Goal: Information Seeking & Learning: Find specific fact

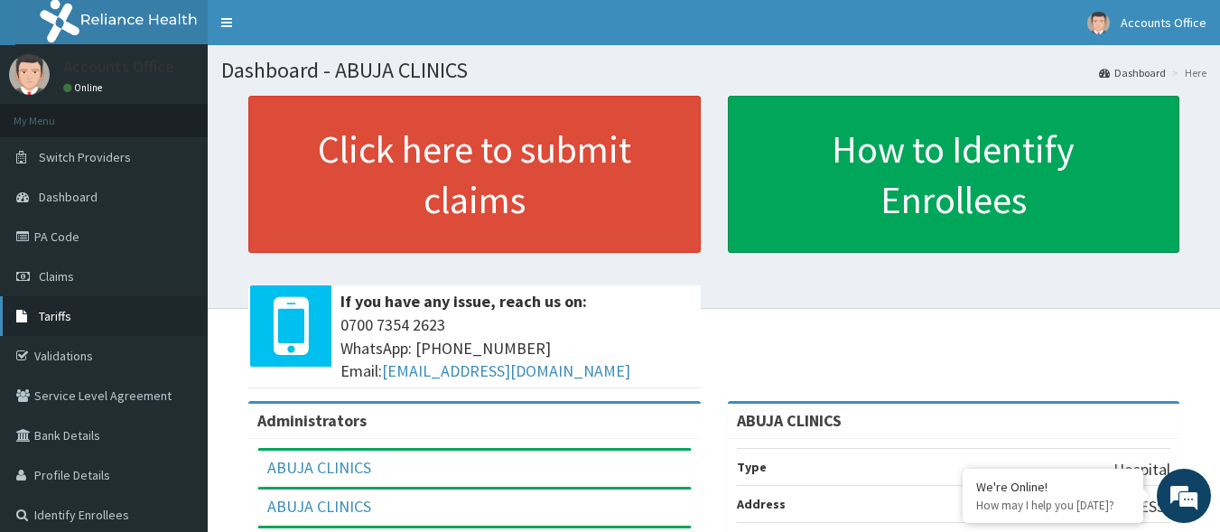
click at [65, 331] on link "Tariffs" at bounding box center [104, 316] width 208 height 40
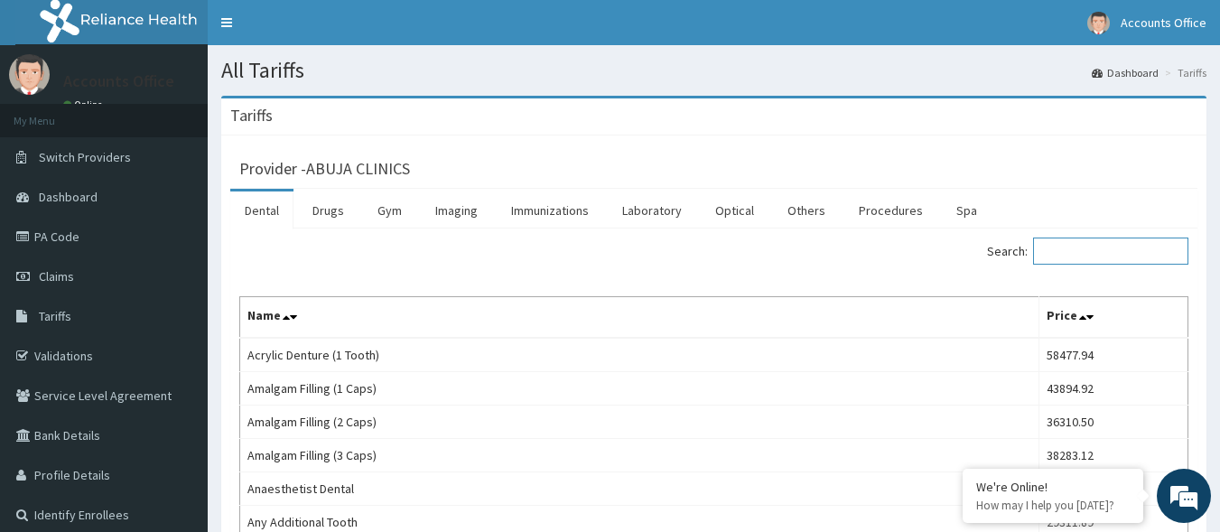
click at [1068, 252] on input "Search:" at bounding box center [1110, 250] width 155 height 27
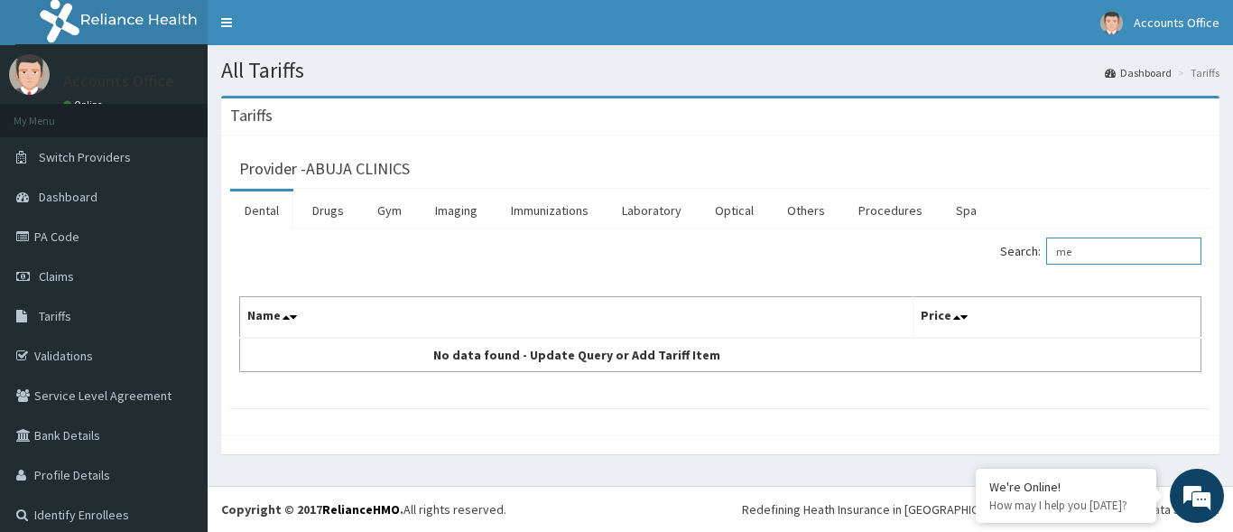
type input "m"
type input "measl"
click at [518, 218] on link "Immunizations" at bounding box center [549, 210] width 107 height 38
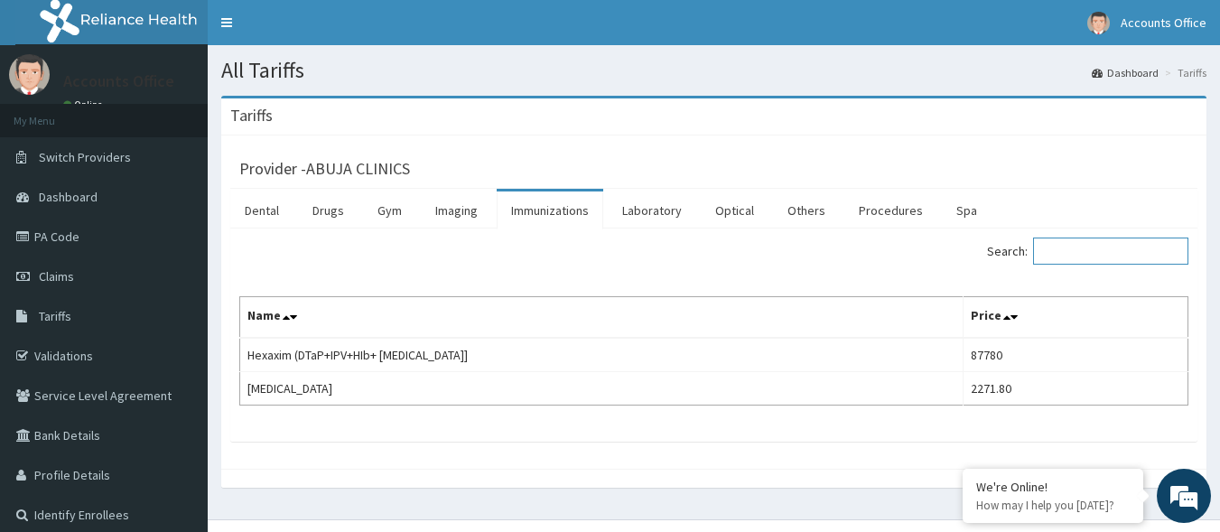
click at [1107, 253] on input "Search:" at bounding box center [1110, 250] width 155 height 27
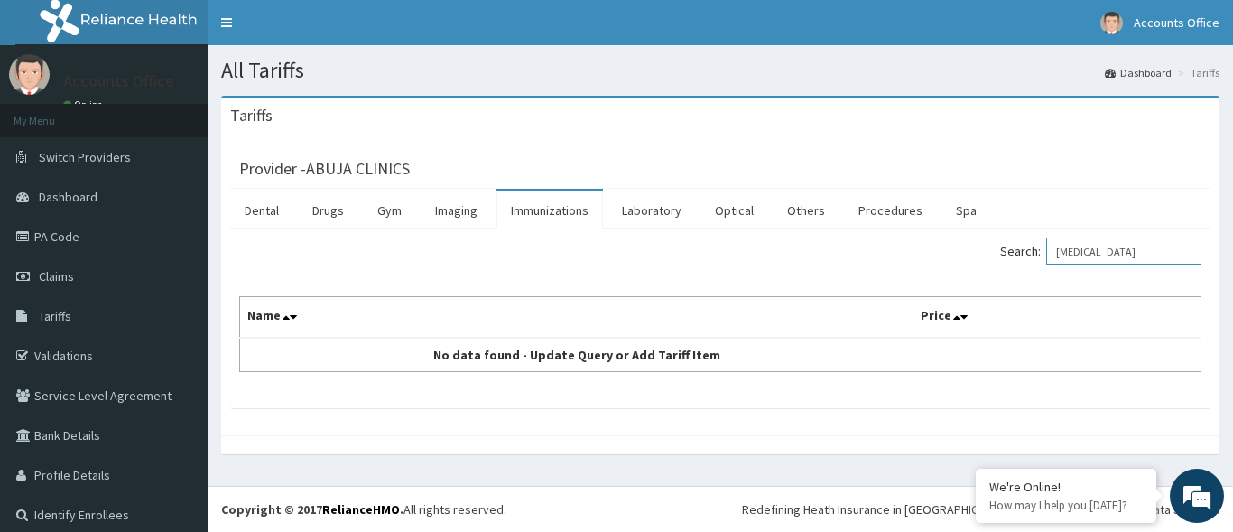
drag, startPoint x: 1110, startPoint y: 253, endPoint x: 1059, endPoint y: 259, distance: 51.8
click at [1059, 259] on input "measles" at bounding box center [1123, 250] width 155 height 27
type input "measles"
click at [312, 207] on link "Drugs" at bounding box center [328, 210] width 60 height 38
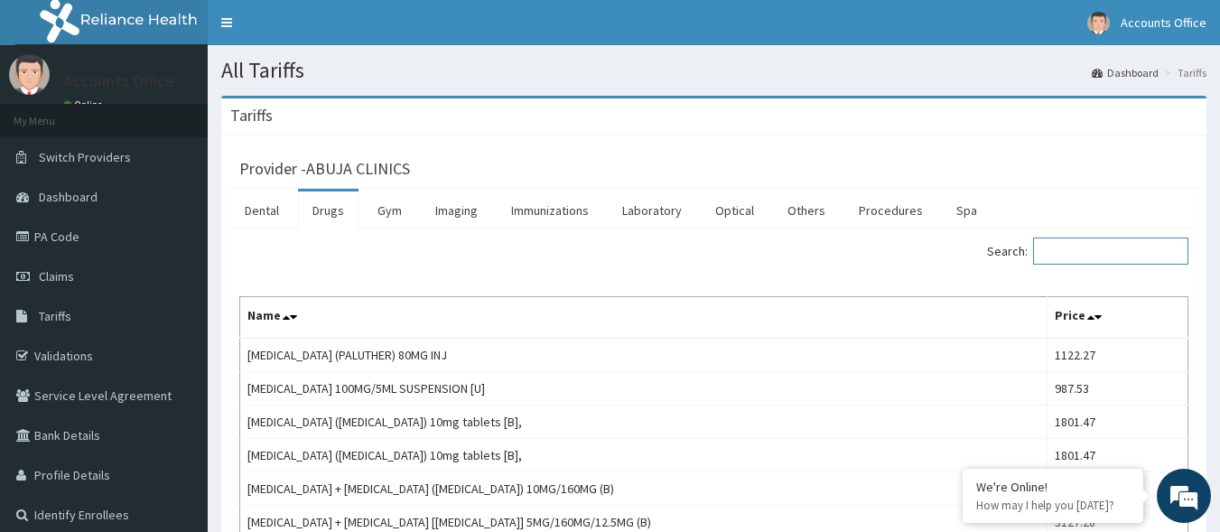
click at [1094, 252] on input "Search:" at bounding box center [1110, 250] width 155 height 27
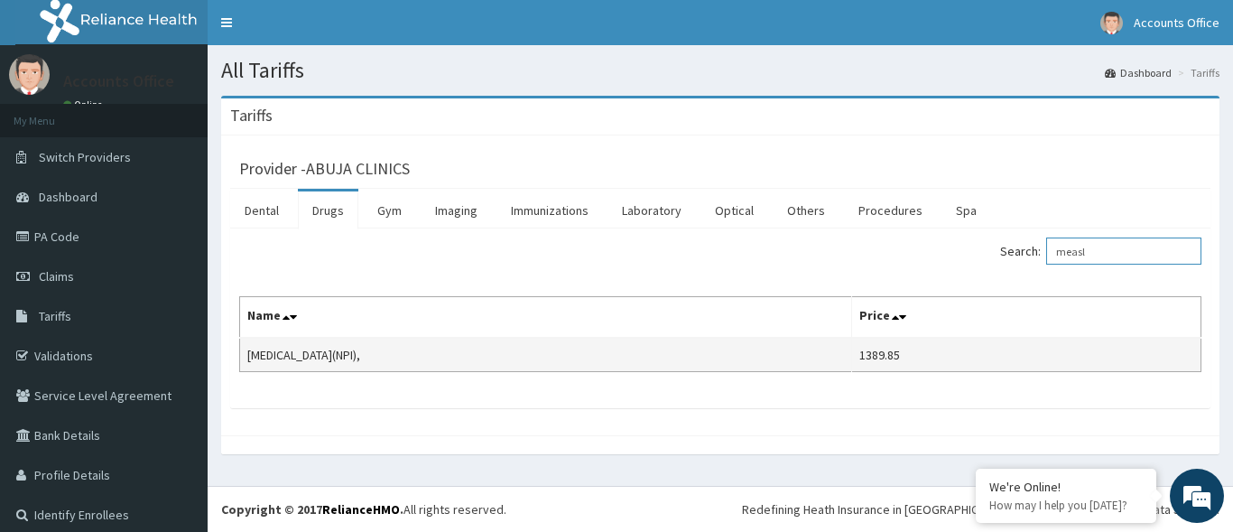
type input "measl"
click at [702, 362] on td "MEASLES VACCINE(NPI)," at bounding box center [546, 355] width 612 height 34
